Goal: Task Accomplishment & Management: Use online tool/utility

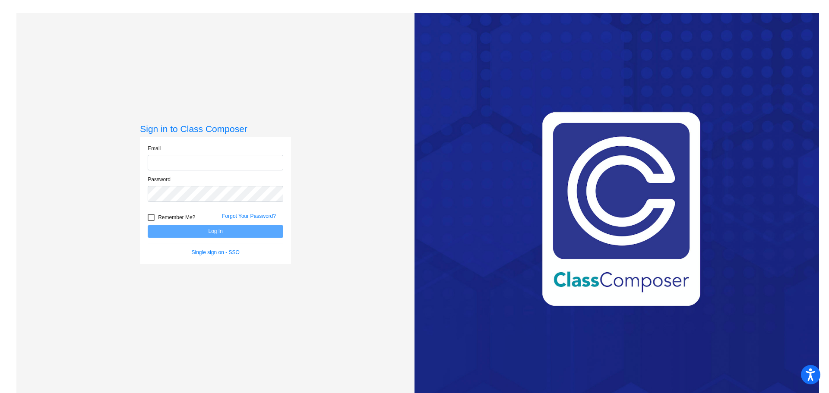
type input "[EMAIL_ADDRESS][DOMAIN_NAME]"
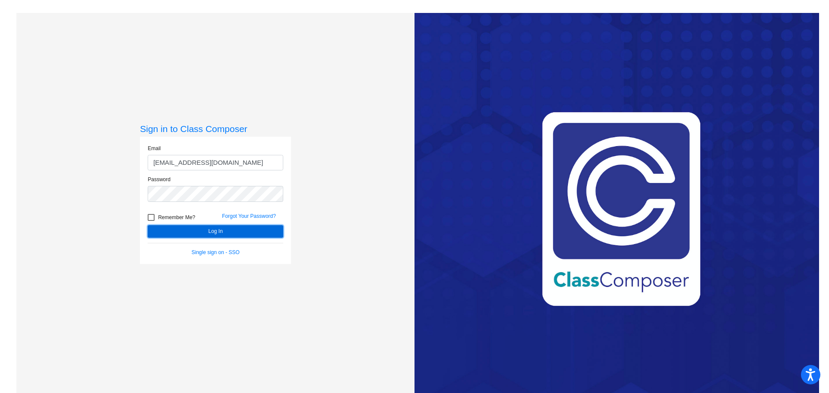
click at [196, 231] on button "Log In" at bounding box center [215, 231] width 135 height 13
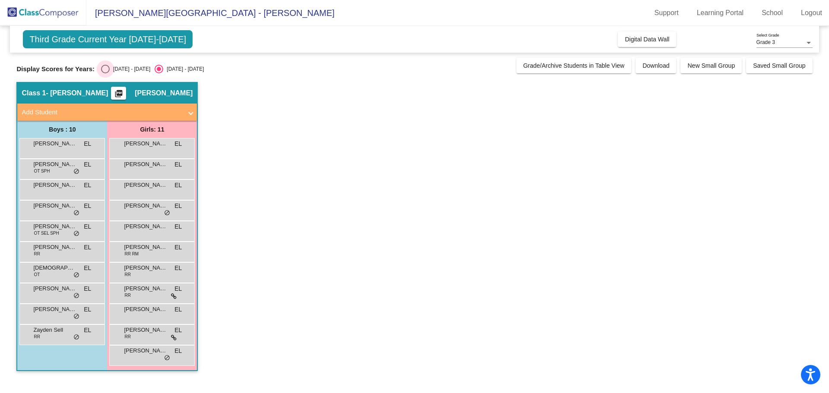
click at [103, 70] on div "Select an option" at bounding box center [105, 69] width 9 height 9
click at [105, 73] on input "[DATE] - [DATE]" at bounding box center [105, 73] width 0 height 0
radio input "true"
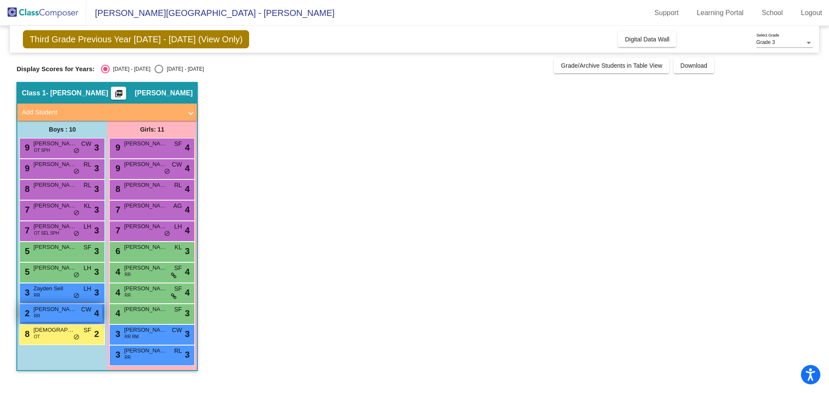
click at [61, 311] on span "[PERSON_NAME]" at bounding box center [54, 309] width 43 height 9
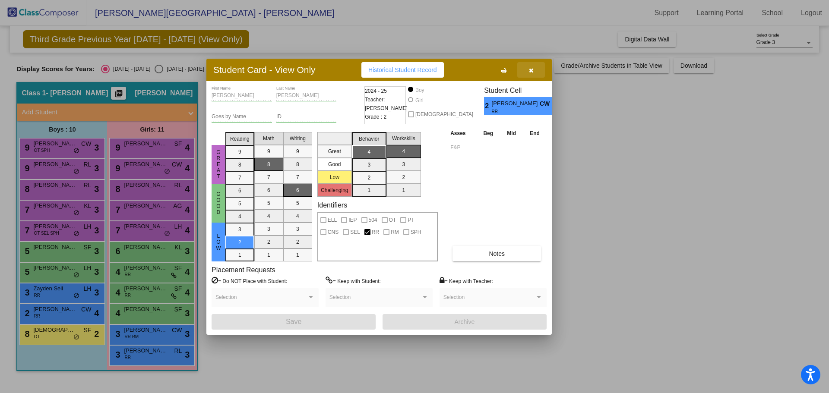
click at [529, 68] on icon "button" at bounding box center [531, 70] width 5 height 6
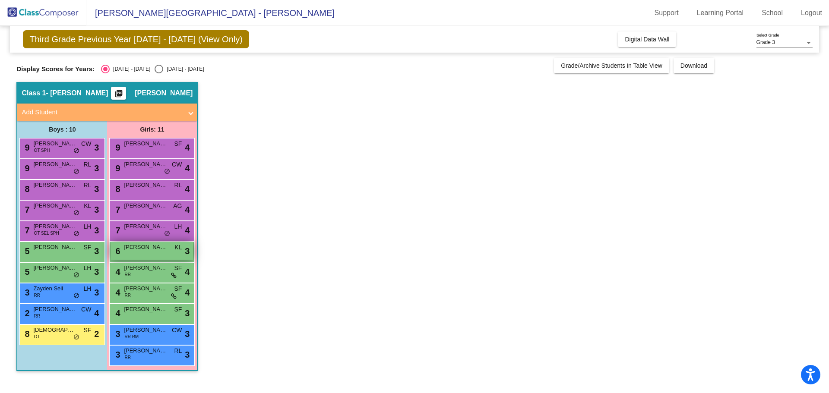
click at [140, 250] on span "[PERSON_NAME]" at bounding box center [145, 247] width 43 height 9
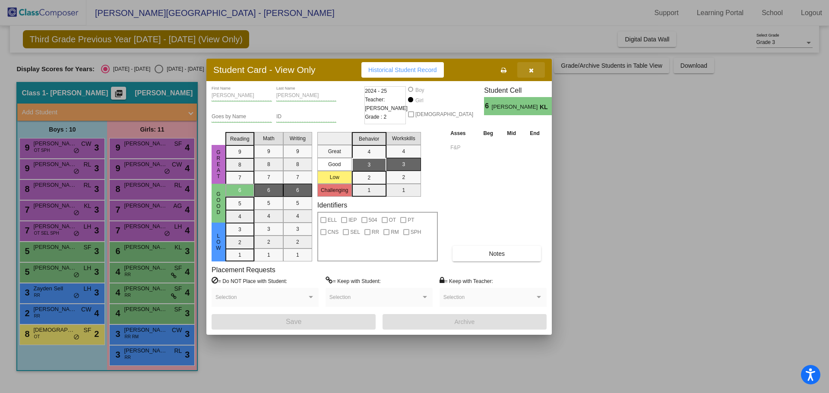
click at [530, 69] on icon "button" at bounding box center [531, 70] width 5 height 6
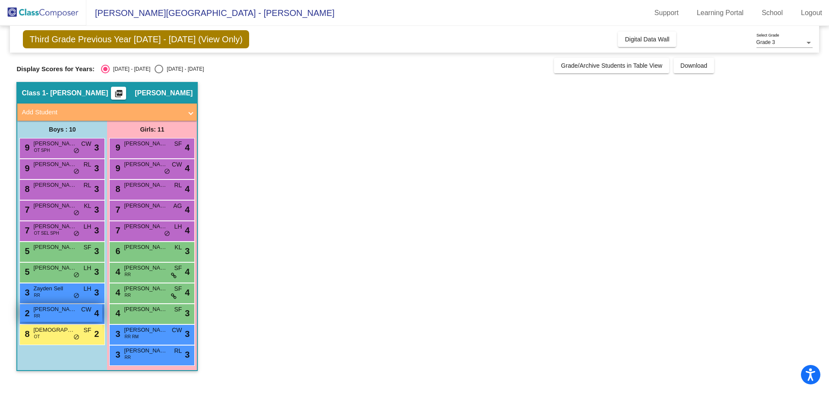
click at [64, 315] on div "2 [PERSON_NAME] RR CW lock do_not_disturb_alt 4" at bounding box center [61, 313] width 82 height 18
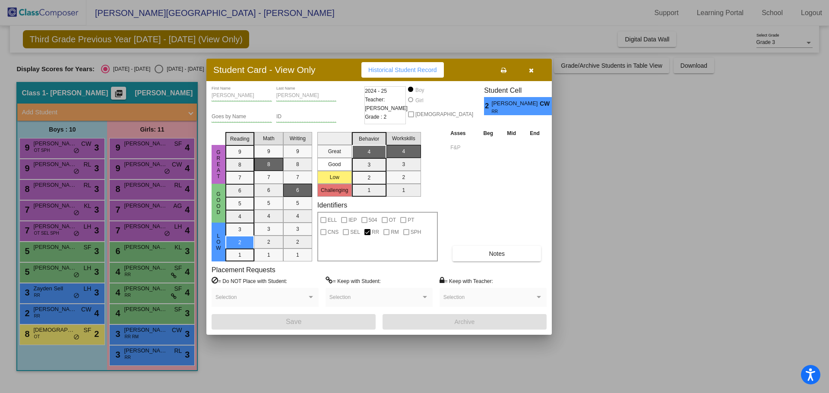
click at [526, 72] on button "button" at bounding box center [531, 70] width 28 height 16
